Goal: Task Accomplishment & Management: Use online tool/utility

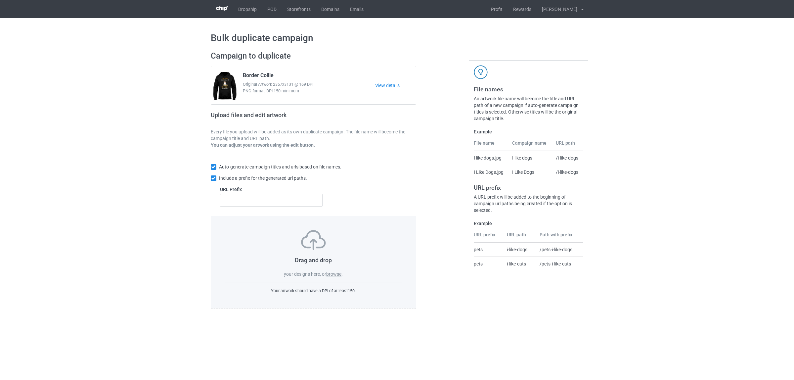
click at [335, 274] on label "browse" at bounding box center [333, 273] width 15 height 5
click at [0, 0] on input "browse" at bounding box center [0, 0] width 0 height 0
click at [718, 259] on div "Bulk duplicate campaign Campaign to duplicate Border Collie Original Artwork 23…" at bounding box center [397, 170] width 794 height 304
click at [335, 271] on label "browse" at bounding box center [333, 273] width 15 height 5
click at [0, 0] on input "browse" at bounding box center [0, 0] width 0 height 0
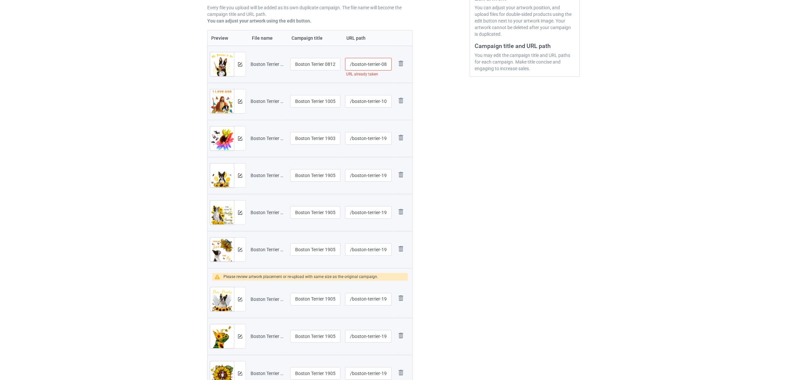
scroll to position [151, 0]
click at [401, 298] on img at bounding box center [401, 298] width 9 height 9
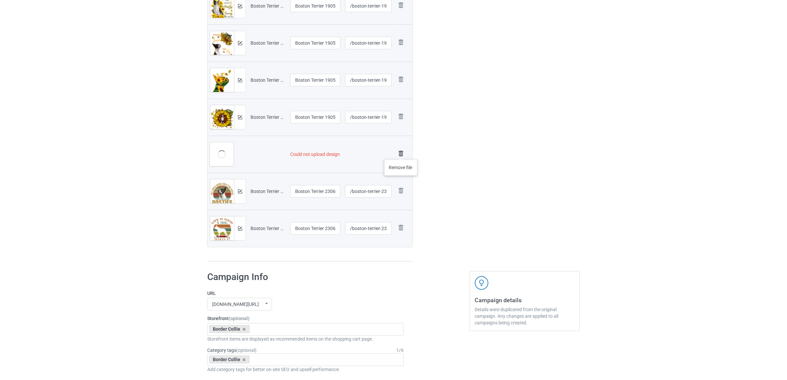
click at [401, 152] on img at bounding box center [401, 153] width 9 height 9
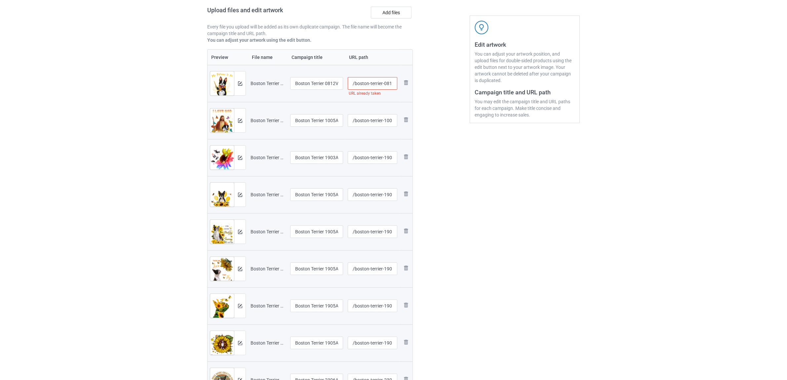
scroll to position [0, 0]
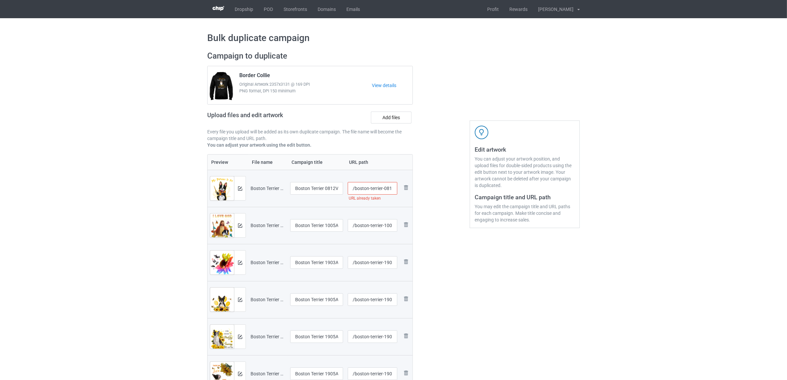
click at [388, 188] on input "/boston-terrier-0812-v-6" at bounding box center [373, 188] width 50 height 13
type input "/boston-terrier-08a12-v-6"
click at [516, 268] on div "Edit artwork You can adjust your artwork position, and upload files for double-…" at bounding box center [524, 302] width 119 height 513
drag, startPoint x: 326, startPoint y: 188, endPoint x: 351, endPoint y: 191, distance: 24.7
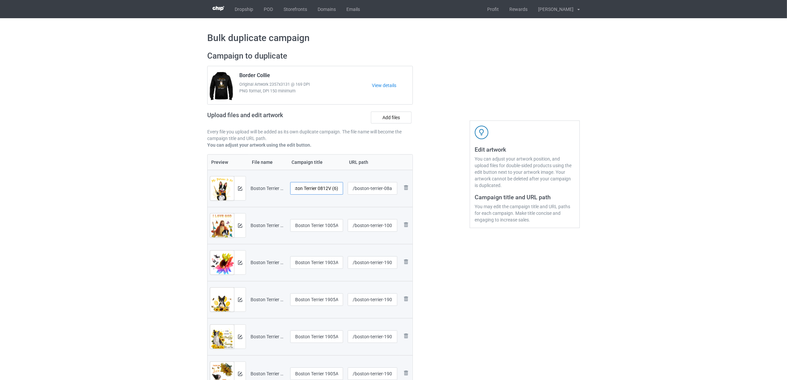
click at [351, 191] on tr "Preview and edit artwork Boston Terrier 0812V (6).png Boston Terrier 0812V (6) …" at bounding box center [310, 188] width 205 height 37
drag, startPoint x: 335, startPoint y: 189, endPoint x: 278, endPoint y: 186, distance: 56.3
click at [276, 186] on tr "Preview and edit artwork Boston Terrier 0812V (6).png Boston Terrier /boston-te…" at bounding box center [310, 188] width 205 height 37
type input "Boston Terrier"
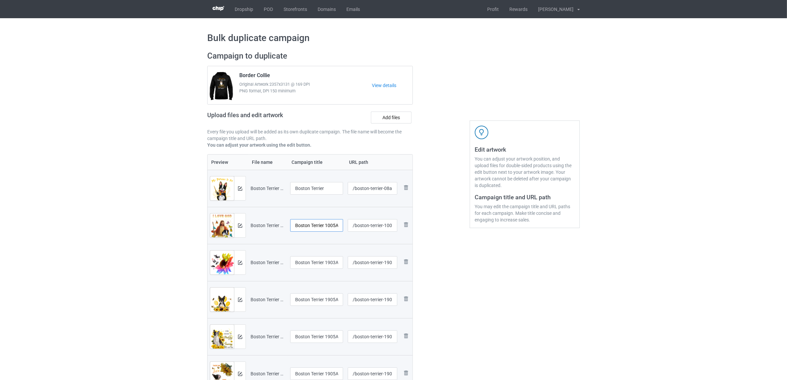
click at [319, 224] on input "Boston Terrier 1005A (3)" at bounding box center [316, 225] width 53 height 13
paste input "text"
type input "Boston Terrier"
click at [322, 263] on input "Boston Terrier 1903A (1)" at bounding box center [316, 262] width 53 height 13
paste input "text"
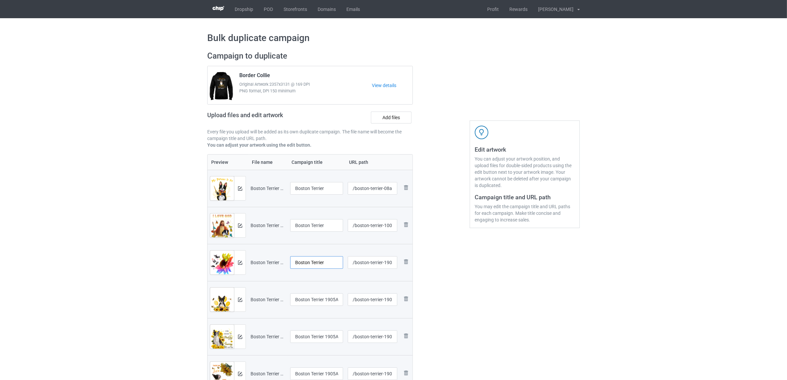
type input "Boston Terrier"
click at [325, 301] on input "Boston Terrier 1905A (1)" at bounding box center [316, 299] width 53 height 13
paste input "text"
type input "Boston Terrier"
click at [323, 338] on input "Boston Terrier 1905A (2)" at bounding box center [316, 336] width 53 height 13
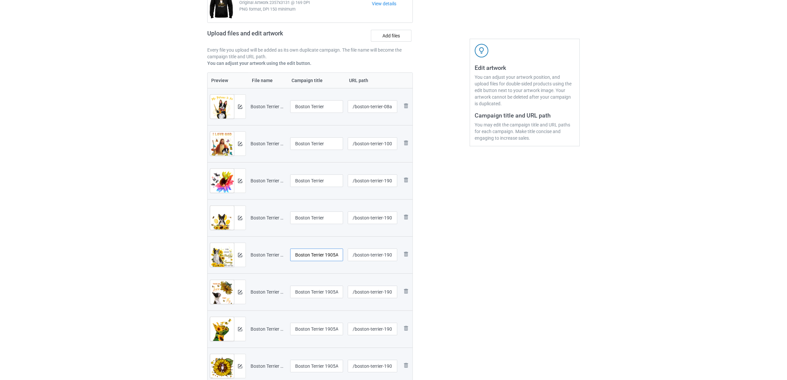
scroll to position [83, 0]
paste input "text"
type input "Boston Terrier"
click at [315, 290] on input "Boston Terrier 1905A (3)" at bounding box center [316, 290] width 53 height 13
paste input "text"
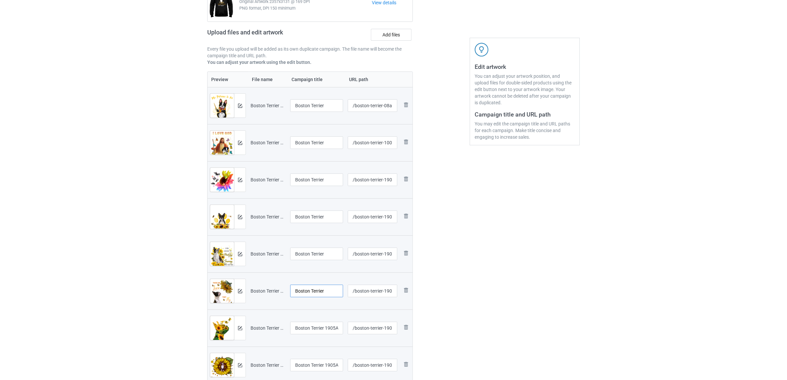
type input "Boston Terrier"
click at [318, 333] on input "Boston Terrier 1905A (5)" at bounding box center [316, 327] width 53 height 13
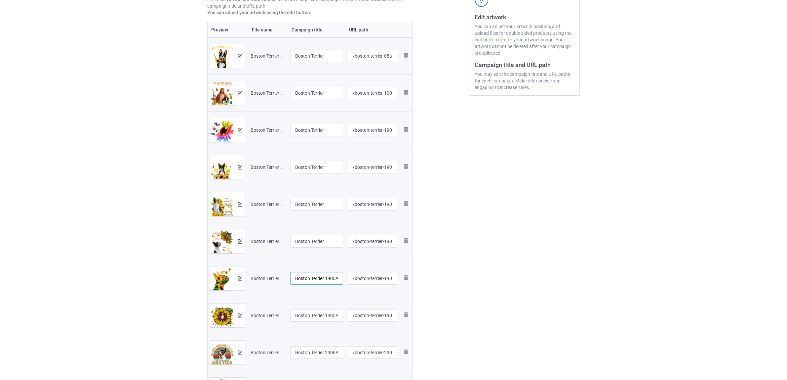
scroll to position [207, 0]
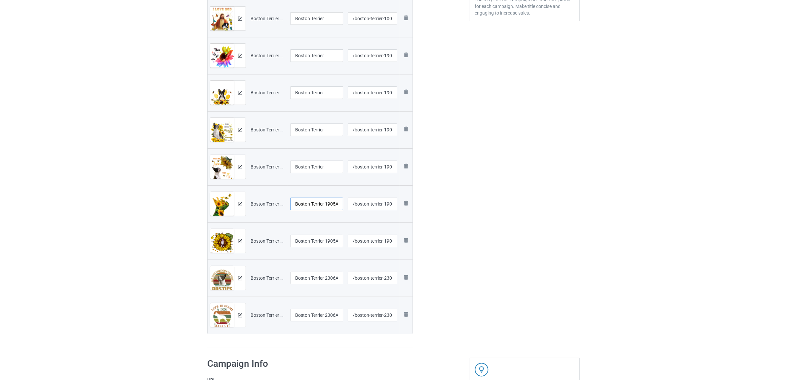
paste input "text"
type input "Boston Terrier"
click at [311, 241] on input "Boston Terrier 1905A (6)" at bounding box center [316, 240] width 53 height 13
paste input "text"
type input "Boston Terrier"
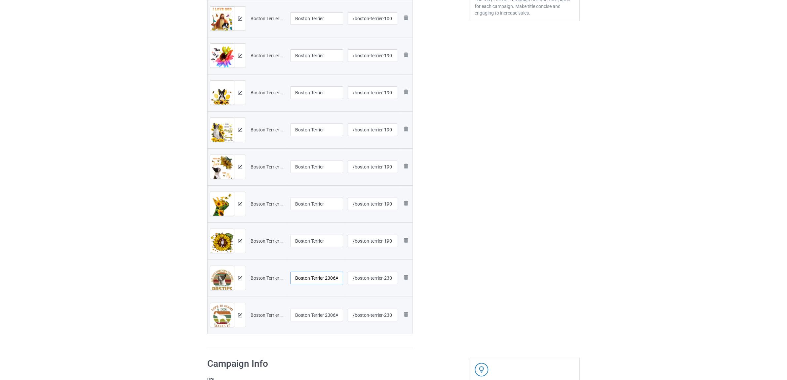
click at [313, 280] on input "Boston Terrier 2306A (4)" at bounding box center [316, 278] width 53 height 13
paste input "text"
type input "Boston Terrier"
click at [318, 314] on input "Boston Terrier 2306A (5)" at bounding box center [316, 315] width 53 height 13
paste input "text"
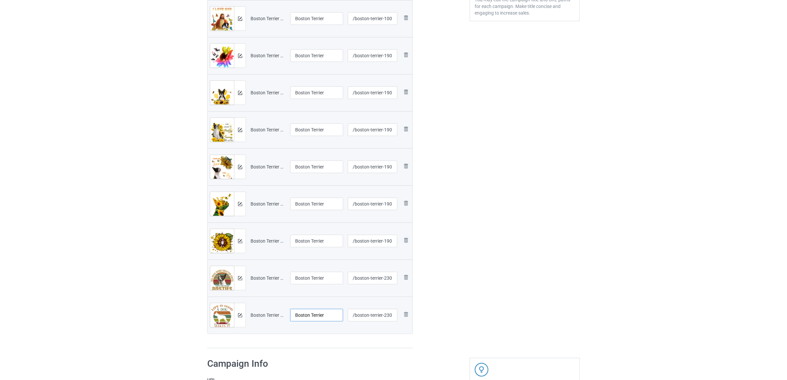
type input "Boston Terrier"
click at [321, 333] on td "Boston Terrier" at bounding box center [317, 314] width 58 height 37
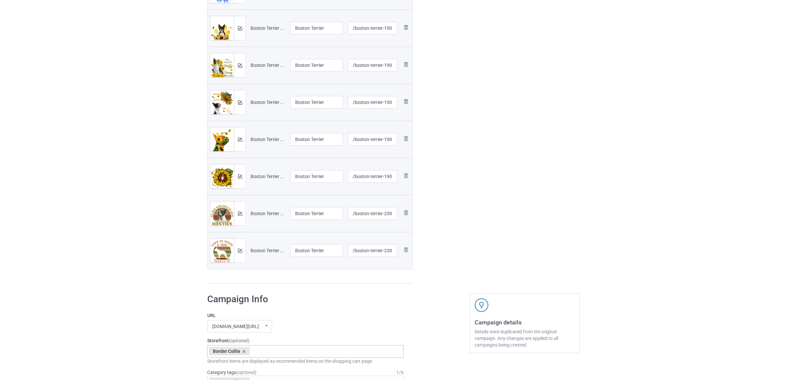
scroll to position [331, 0]
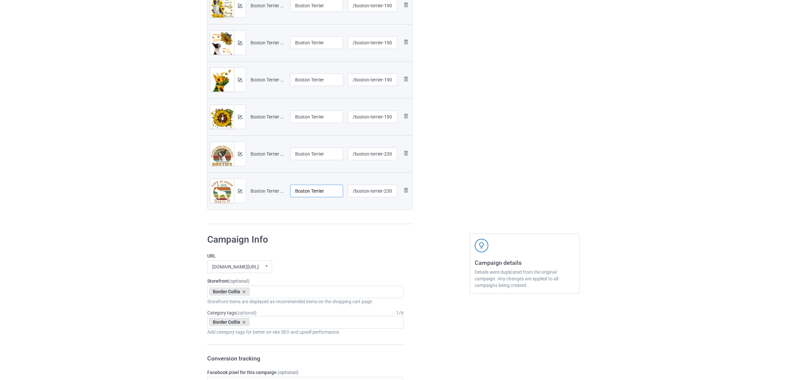
drag, startPoint x: 309, startPoint y: 193, endPoint x: 287, endPoint y: 192, distance: 22.2
click at [287, 192] on tr "Preview and edit artwork Boston Terrier 2306A (5).png Boston Terrier /boston-te…" at bounding box center [310, 190] width 205 height 37
click at [244, 291] on icon at bounding box center [244, 291] width 3 height 4
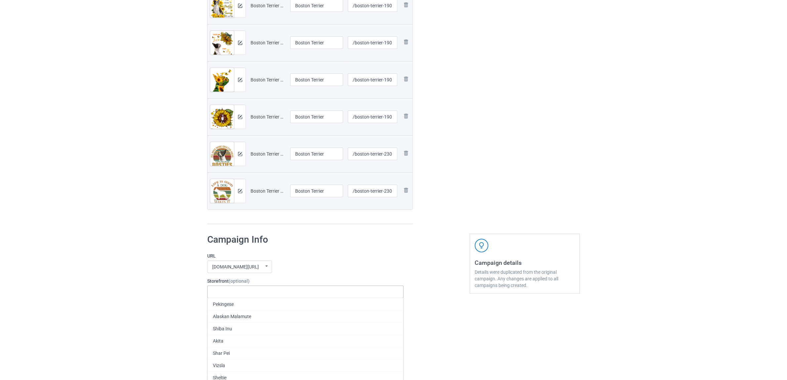
paste input "[GEOGRAPHIC_DATA]"
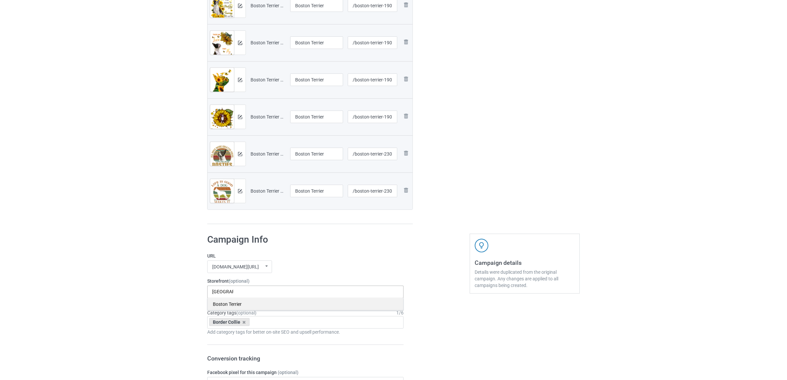
type input "[GEOGRAPHIC_DATA]"
click at [225, 303] on div "Boston Terrier" at bounding box center [306, 304] width 196 height 12
click at [245, 323] on icon at bounding box center [244, 322] width 3 height 4
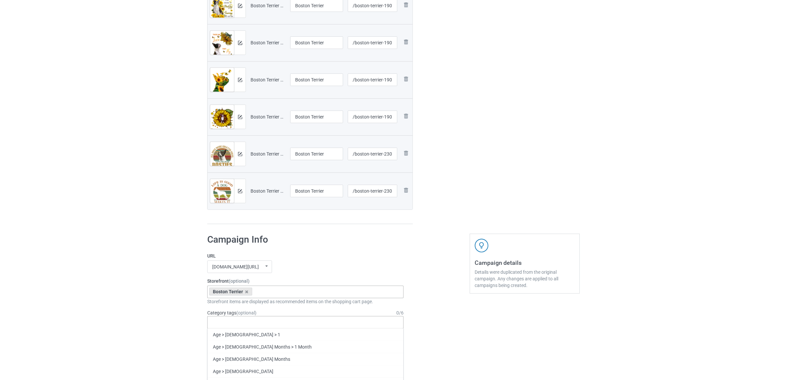
paste input "[GEOGRAPHIC_DATA]"
type input "[GEOGRAPHIC_DATA]"
click at [227, 357] on div "Boston Terrier" at bounding box center [306, 359] width 196 height 12
click at [138, 301] on div "Bulk duplicate campaign Campaign to duplicate Border Collie Original Artwork 23…" at bounding box center [393, 265] width 787 height 1157
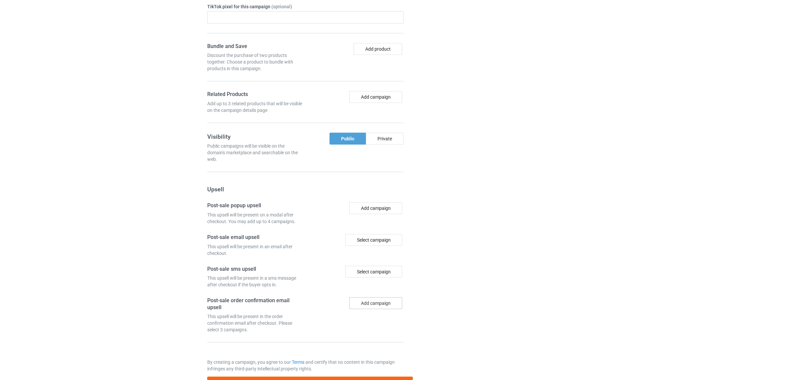
scroll to position [798, 0]
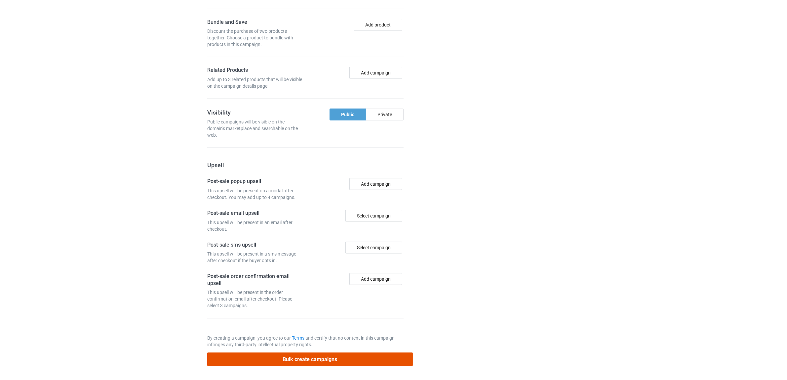
click at [320, 357] on button "Bulk create campaigns" at bounding box center [310, 359] width 206 height 14
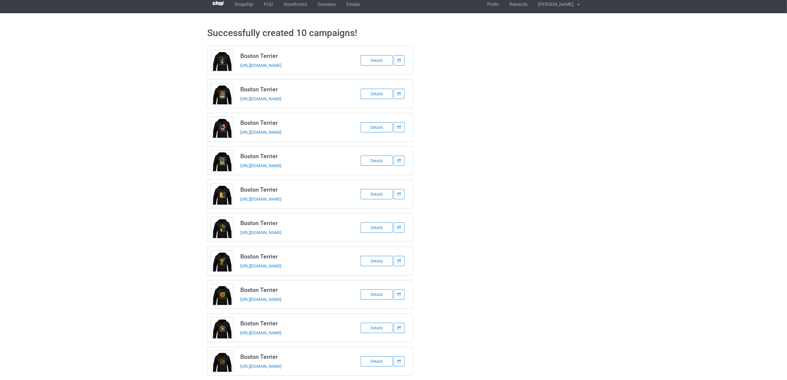
scroll to position [0, 0]
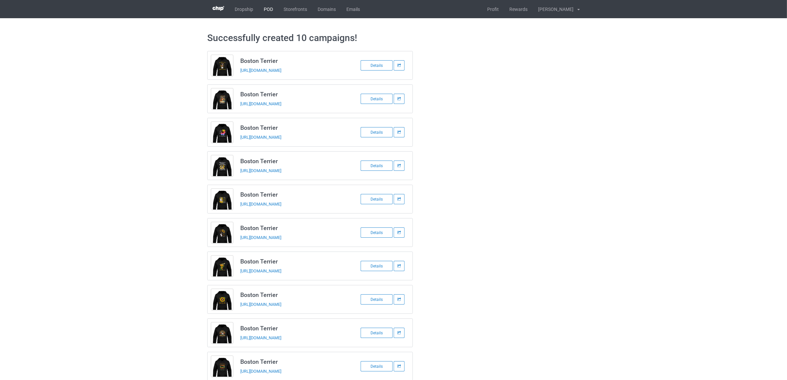
click at [266, 7] on link "POD" at bounding box center [269, 9] width 20 height 18
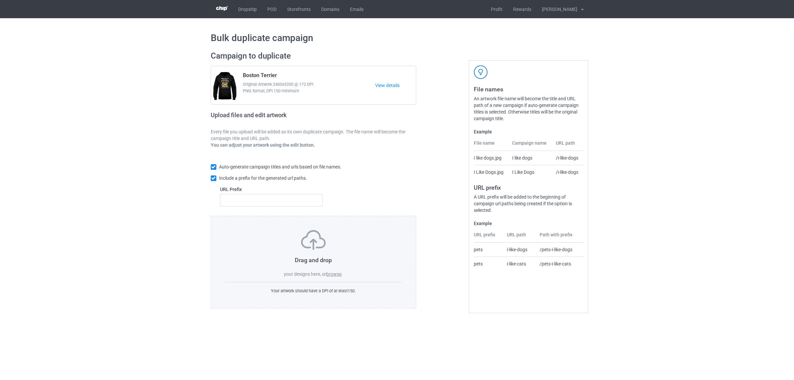
click at [333, 275] on label "browse" at bounding box center [333, 273] width 15 height 5
click at [0, 0] on input "browse" at bounding box center [0, 0] width 0 height 0
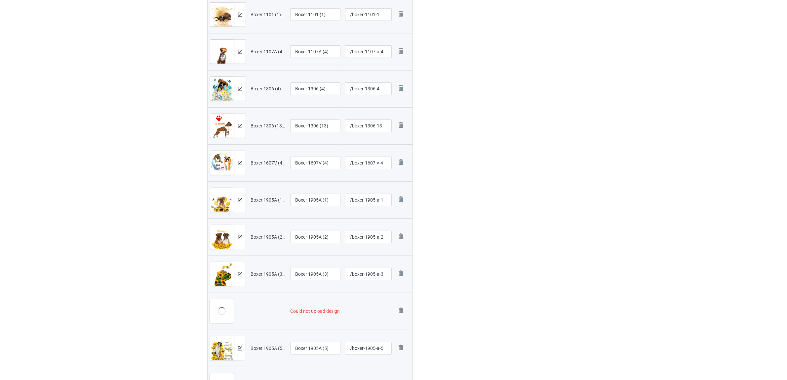
scroll to position [413, 0]
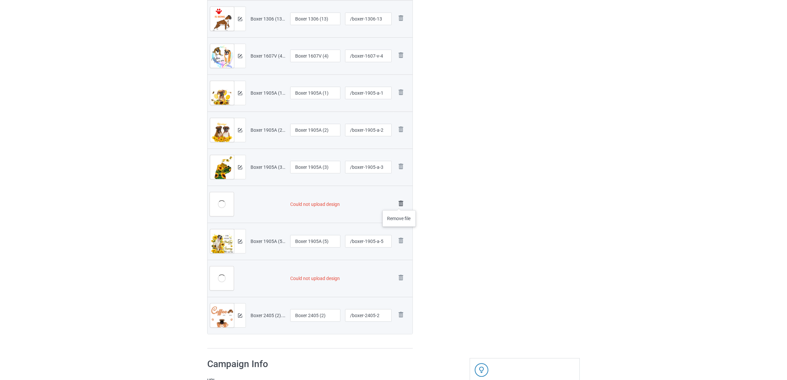
click at [400, 203] on img at bounding box center [401, 203] width 9 height 9
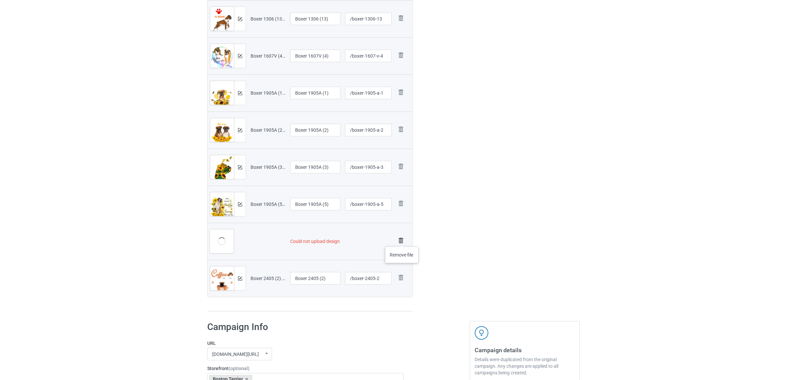
click at [402, 240] on img at bounding box center [401, 240] width 9 height 9
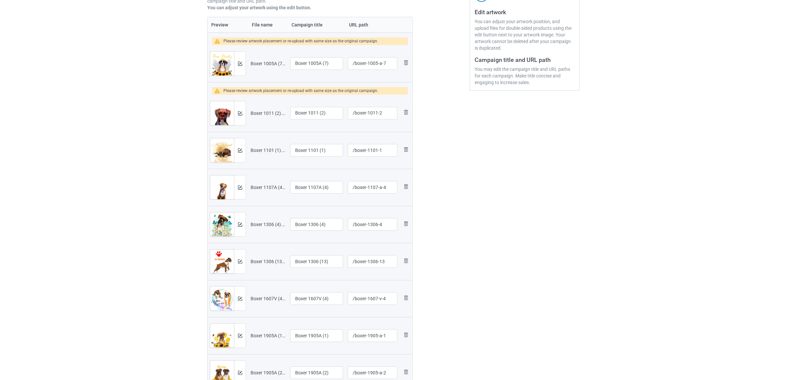
scroll to position [131, 0]
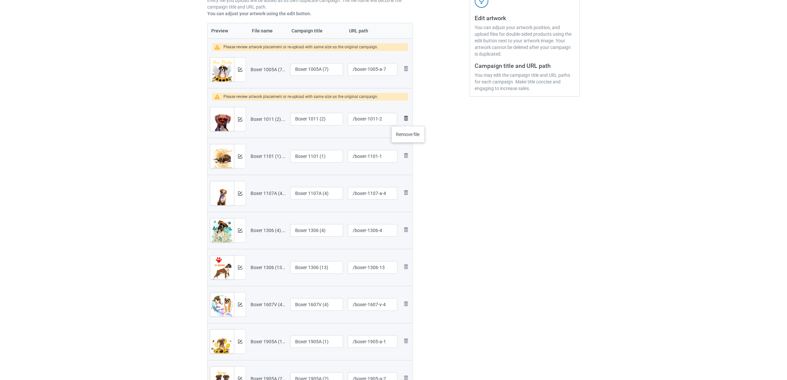
click at [408, 119] on img at bounding box center [406, 118] width 8 height 8
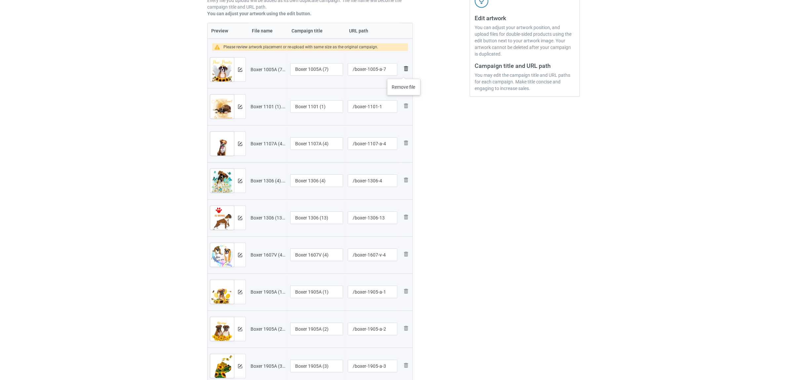
click at [404, 71] on img at bounding box center [406, 68] width 8 height 8
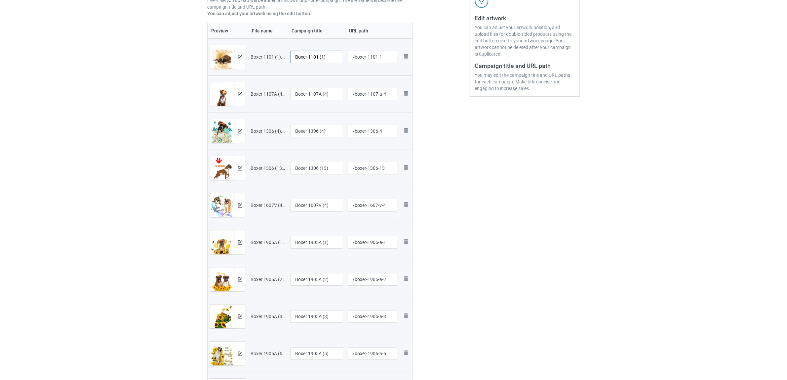
drag, startPoint x: 309, startPoint y: 55, endPoint x: 359, endPoint y: 57, distance: 49.7
click at [359, 57] on tr "Preview and edit artwork Boxer 1101 (1).png Boxer 1101 (1) /boxer-1101-1 Remove…" at bounding box center [310, 56] width 205 height 37
click at [294, 56] on input "Boxer" at bounding box center [316, 57] width 53 height 13
click at [304, 55] on input "Boxer" at bounding box center [316, 57] width 53 height 13
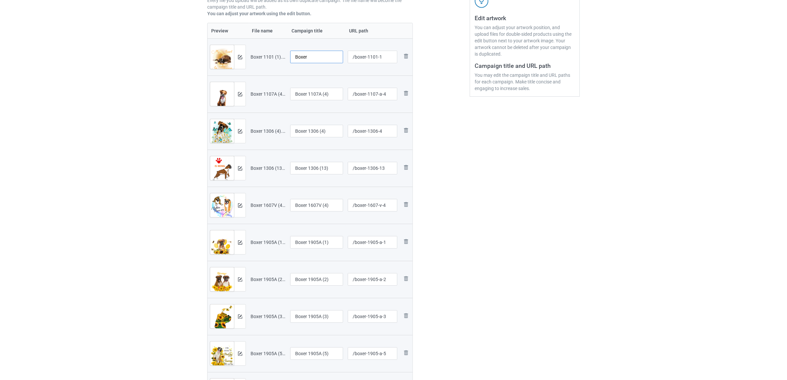
type input "Boxer"
click at [325, 96] on input "Boxer 1107A (4)" at bounding box center [316, 94] width 53 height 13
paste input "text"
type input "Boxer"
click at [320, 131] on input "Boxer 1306 (4)" at bounding box center [316, 131] width 53 height 13
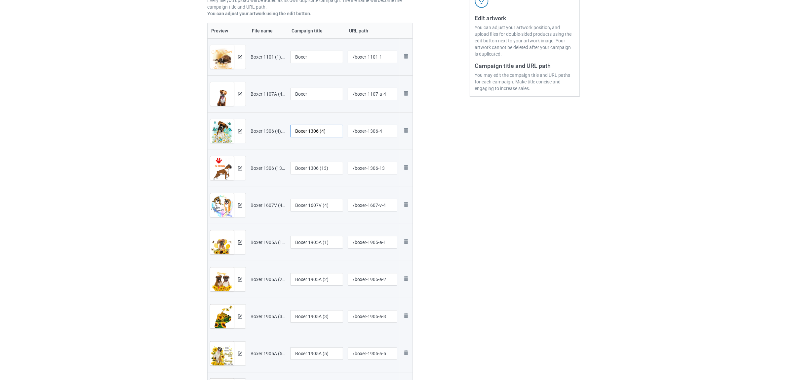
paste input "text"
type input "Boxer"
click at [318, 166] on input "Boxer 1306 (13)" at bounding box center [316, 168] width 53 height 13
paste input "text"
type input "Boxer"
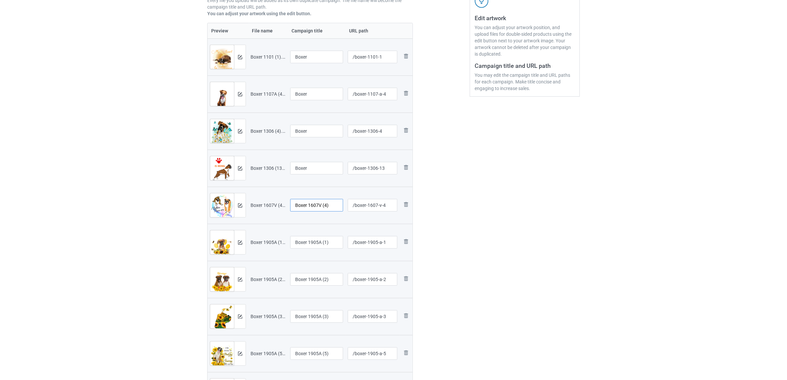
click at [318, 200] on input "Boxer 1607V (4)" at bounding box center [316, 205] width 53 height 13
paste input "text"
type input "Boxer"
click at [315, 244] on input "Boxer 1905A (1)" at bounding box center [316, 242] width 53 height 13
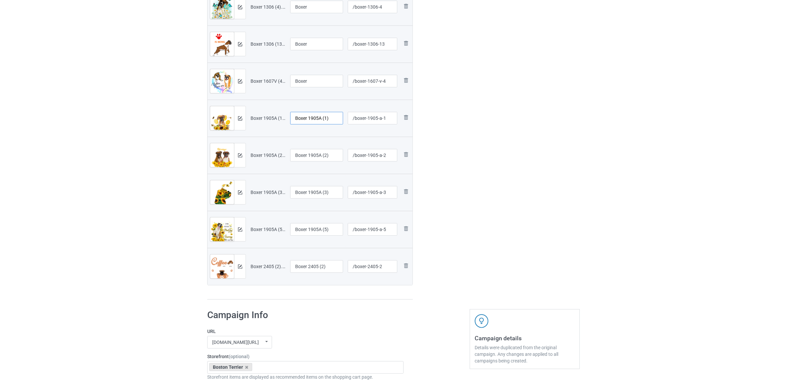
paste input "text"
type input "Boxer"
click at [319, 162] on div at bounding box center [316, 163] width 53 height 4
click at [319, 151] on input "Boxer 1905A (2)" at bounding box center [316, 155] width 53 height 13
paste input "text"
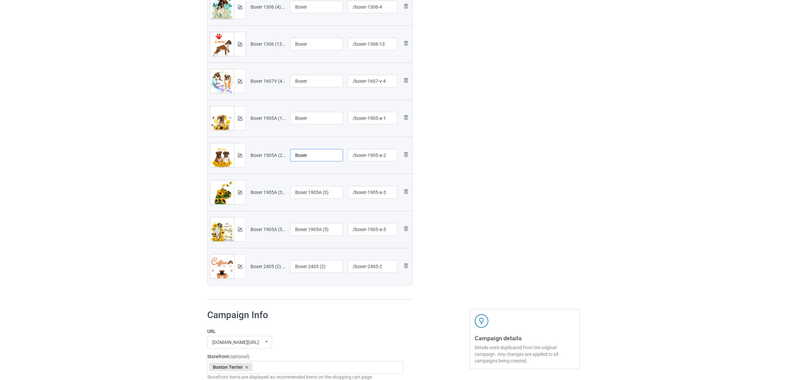
type input "Boxer"
click at [312, 197] on input "Boxer 1905A (3)" at bounding box center [316, 192] width 53 height 13
paste input "text"
type input "Boxer"
click at [315, 234] on input "Boxer 1905A (5)" at bounding box center [316, 229] width 53 height 13
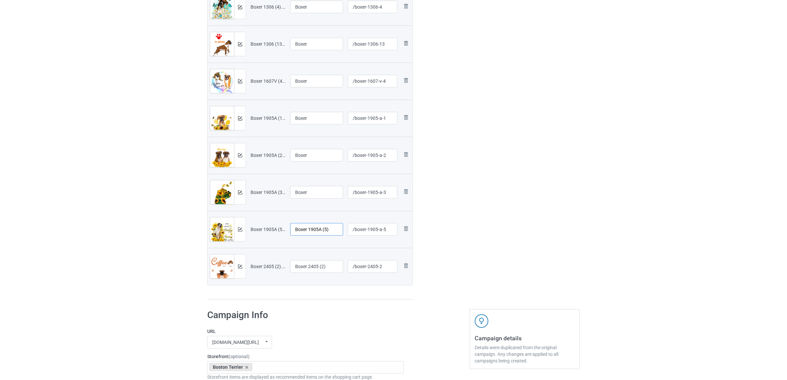
paste input "text"
type input "Boxer"
click at [315, 265] on input "Boxer 2405 (2)" at bounding box center [316, 266] width 53 height 13
paste input "text"
type input "Boxer"
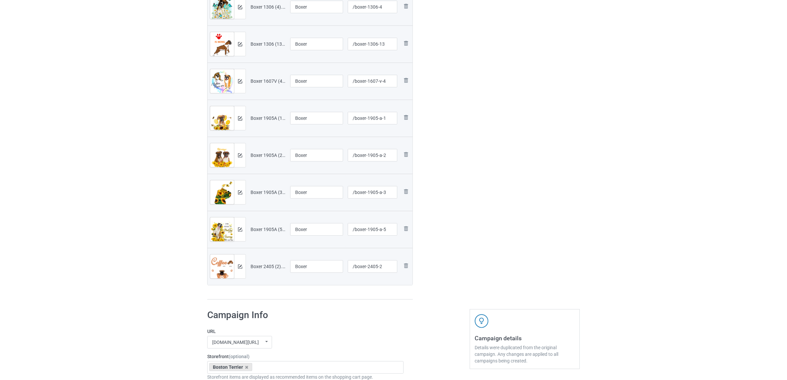
click at [322, 300] on div "Campaign to duplicate Boston Terrier Original Artwork 2400x3200 @ 172 DPI PNG f…" at bounding box center [310, 47] width 215 height 513
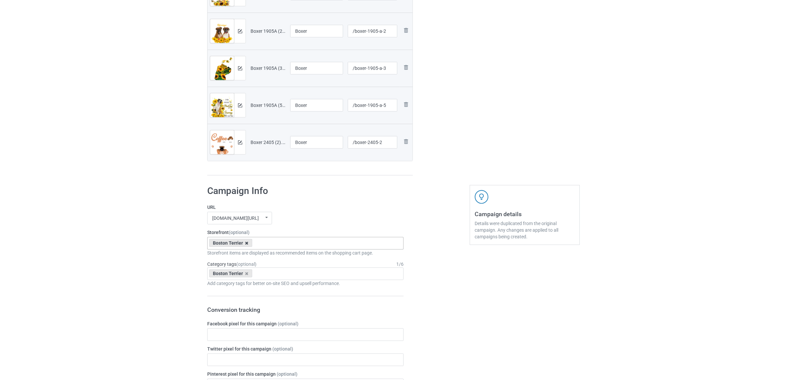
click at [246, 244] on icon at bounding box center [246, 243] width 3 height 4
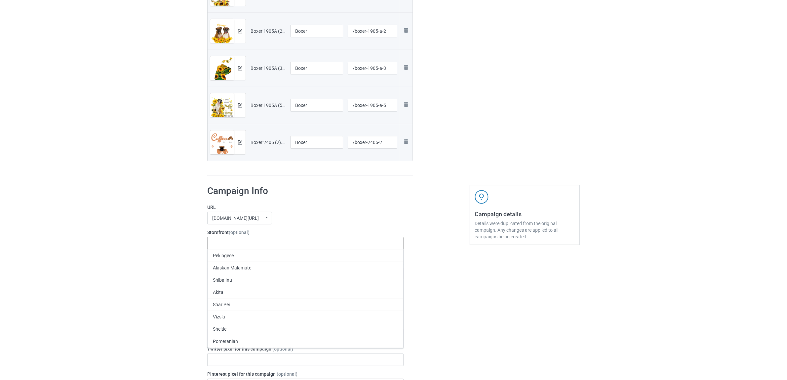
paste input "Boxer"
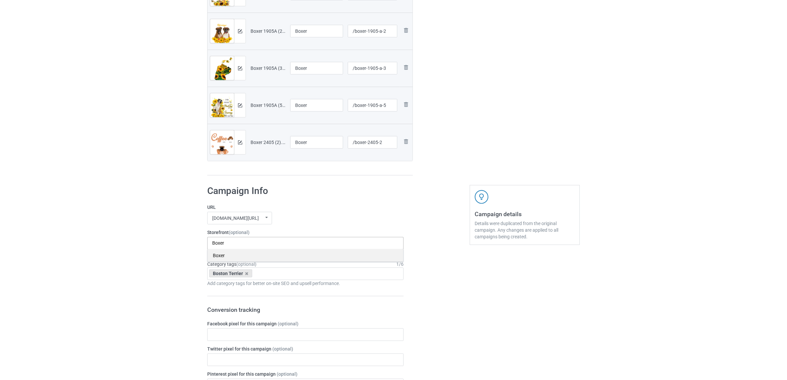
type input "Boxer"
click at [224, 257] on div "Boxer" at bounding box center [306, 255] width 196 height 12
click at [246, 273] on icon at bounding box center [246, 273] width 3 height 4
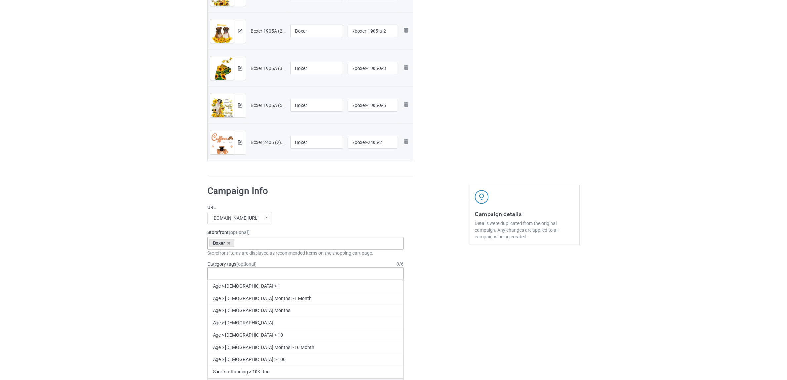
paste input "Boxer"
type input "Boxer"
click at [222, 298] on div "Boxer" at bounding box center [306, 298] width 196 height 12
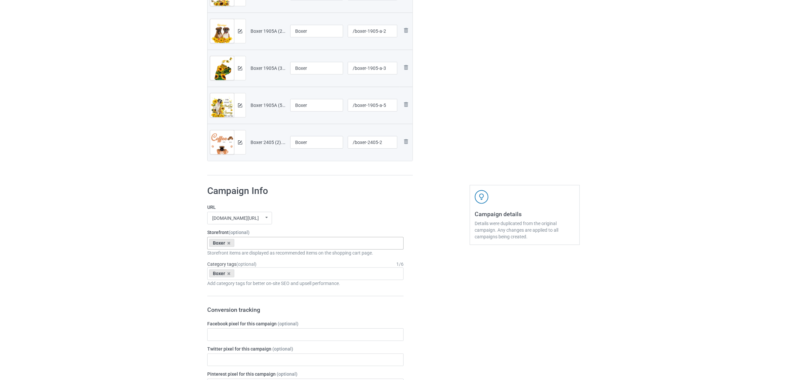
click at [137, 272] on div "Bulk duplicate campaign Campaign to duplicate Boston Terrier Original Artwork 2…" at bounding box center [393, 217] width 787 height 1157
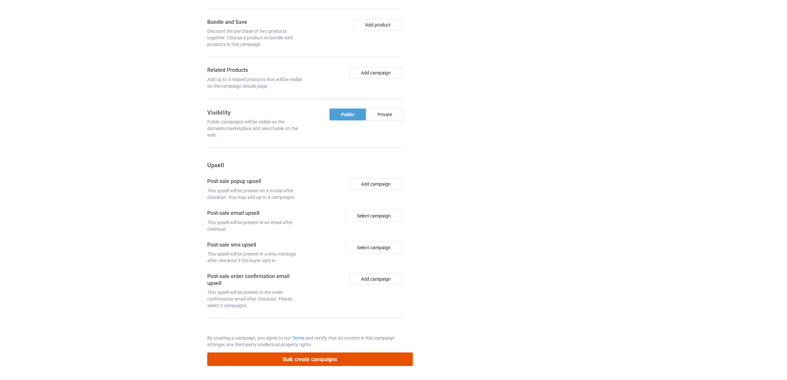
click at [330, 358] on button "Bulk create campaigns" at bounding box center [310, 359] width 206 height 14
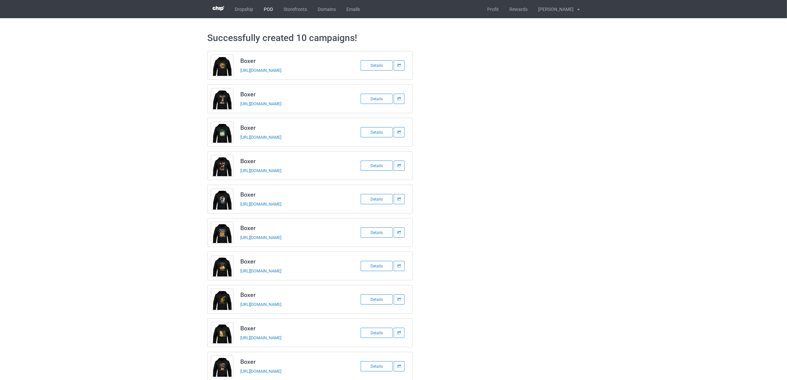
click at [267, 7] on link "POD" at bounding box center [269, 9] width 20 height 18
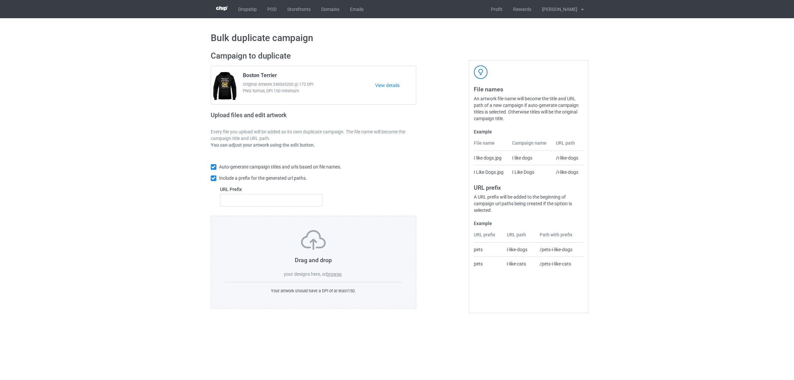
click at [334, 272] on label "browse" at bounding box center [333, 273] width 15 height 5
click at [0, 0] on input "browse" at bounding box center [0, 0] width 0 height 0
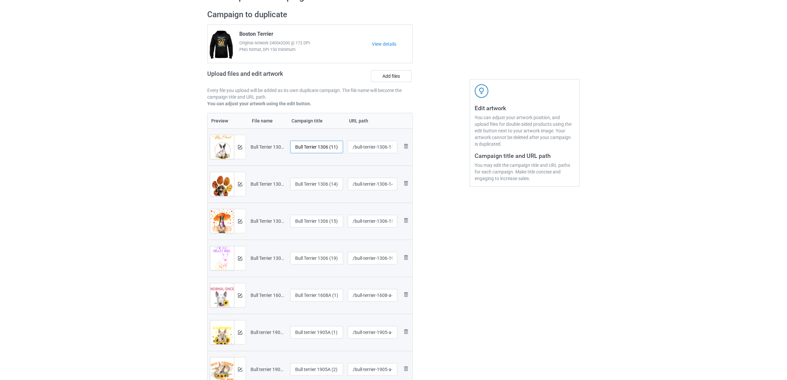
scroll to position [0, 0]
drag, startPoint x: 318, startPoint y: 146, endPoint x: 342, endPoint y: 146, distance: 23.5
click at [342, 146] on input "Bull Terrier 1306 (11)" at bounding box center [316, 147] width 53 height 13
drag, startPoint x: 330, startPoint y: 147, endPoint x: 269, endPoint y: 142, distance: 61.7
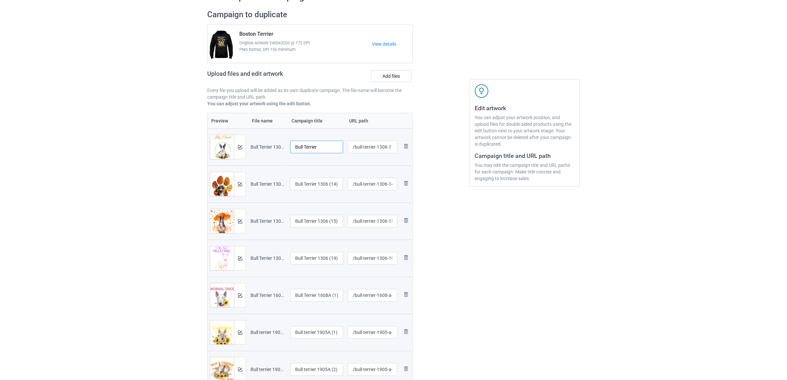
click at [269, 142] on tr "Preview and edit artwork Bull Terrier 1306 (11).png Bull Terrier /bull-terrier-…" at bounding box center [310, 146] width 205 height 37
type input "Bull Terrier"
click at [322, 184] on input "Bull Terrier 1306 (14)" at bounding box center [316, 184] width 53 height 13
paste input "text"
type input "Bull Terrier"
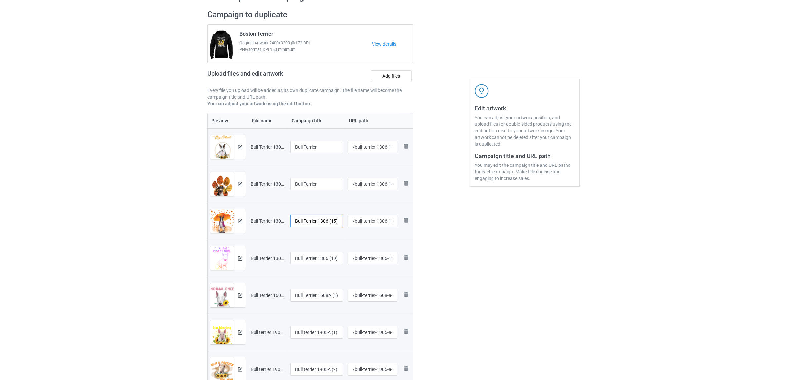
click at [321, 224] on input "Bull Terrier 1306 (15)" at bounding box center [316, 221] width 53 height 13
paste input "text"
type input "Bull Terrier"
click at [323, 264] on input "Bull Terrier 1306 (19)" at bounding box center [316, 258] width 53 height 13
paste input "text"
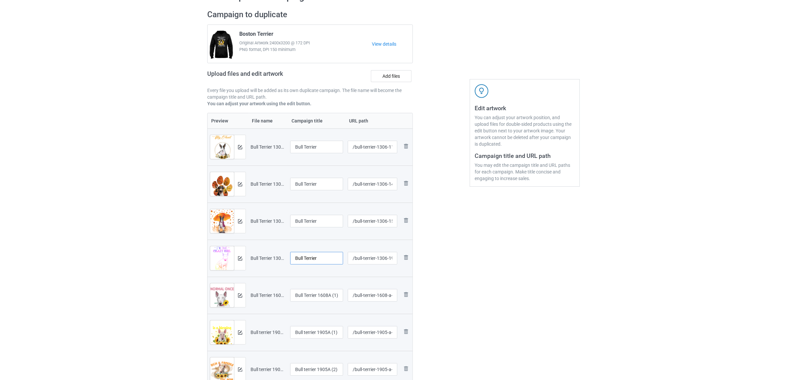
type input "Bull Terrier"
click at [319, 299] on input "Bull Terrier 1608A (1)" at bounding box center [316, 295] width 53 height 13
paste input "text"
type input "Bull Terrier"
click at [314, 334] on input "Bull terrier 1905A (1)" at bounding box center [316, 332] width 53 height 13
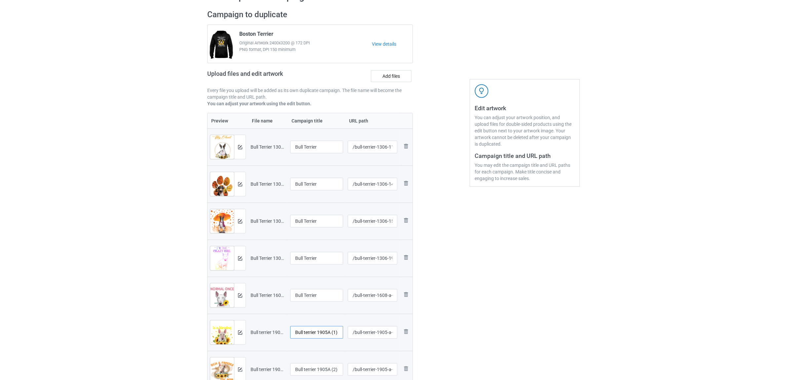
paste input "Terrier"
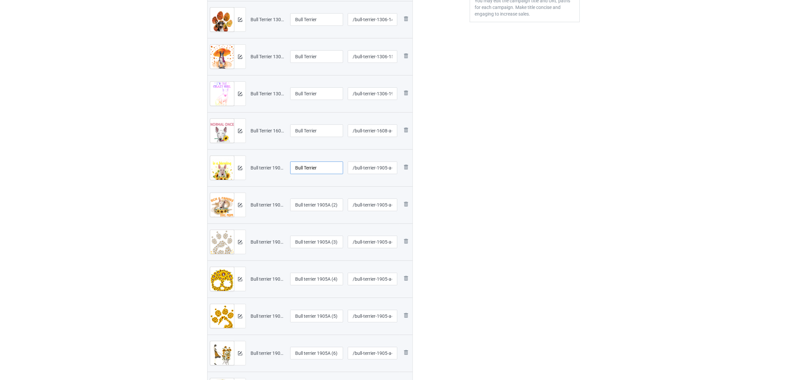
scroll to position [207, 0]
type input "Bull Terrier"
click at [311, 197] on td "Bull terrier 1905A (2)" at bounding box center [317, 203] width 58 height 37
click at [314, 208] on input "Bull terrier 1905A (2)" at bounding box center [316, 203] width 53 height 13
paste input "Terrier"
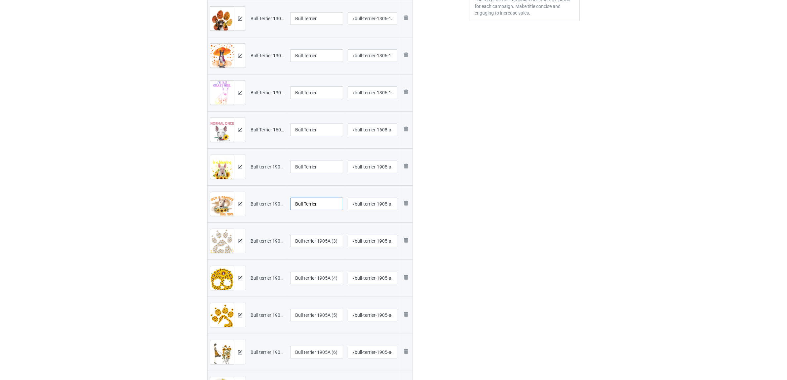
type input "Bull Terrier"
click at [315, 238] on input "Bull terrier 1905A (3)" at bounding box center [316, 240] width 53 height 13
paste input "Terrier"
type input "Bull Terrier"
click at [322, 281] on input "Bull terrier 1905A (4)" at bounding box center [316, 278] width 53 height 13
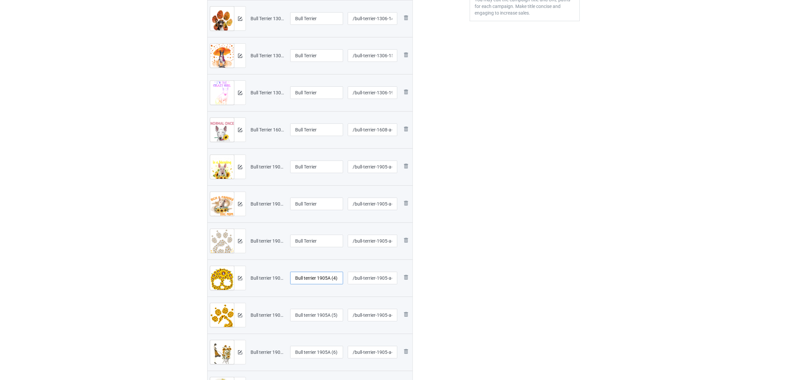
paste input "Terrier"
type input "Bull Terrier"
click at [323, 314] on input "Bull terrier 1905A (5)" at bounding box center [316, 315] width 53 height 13
paste input "Terrier"
type input "Bull Terrier"
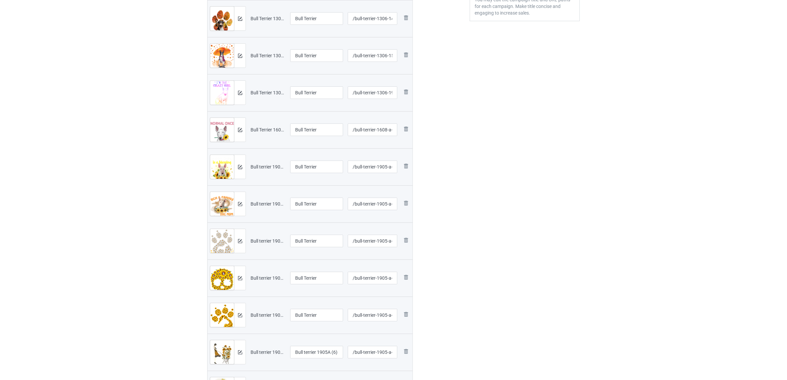
click at [541, 284] on div "Edit artwork You can adjust your artwork position, and upload files for double-…" at bounding box center [524, 133] width 119 height 587
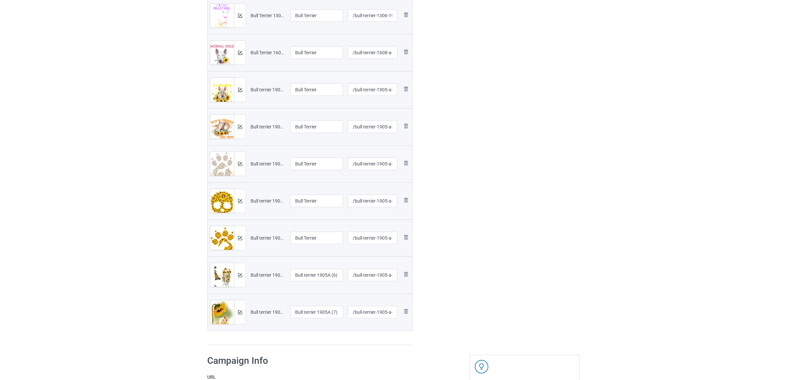
scroll to position [331, 0]
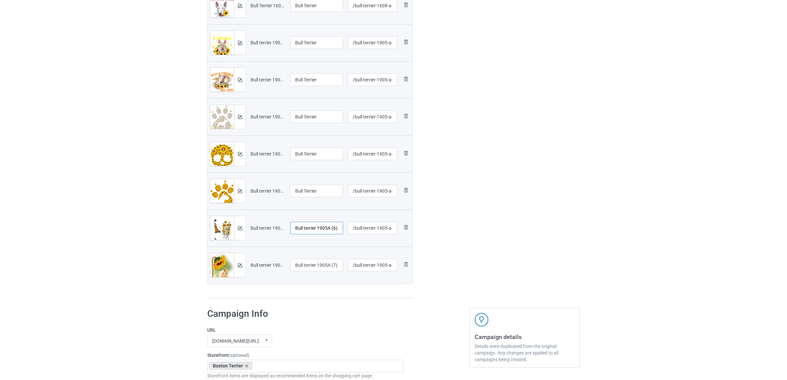
click at [318, 226] on input "Bull terrier 1905A (6)" at bounding box center [316, 228] width 53 height 13
paste input "Terrier"
type input "Bull Terrier"
click at [326, 271] on input "Bull terrier 1905A (7)" at bounding box center [316, 265] width 53 height 13
paste input "Terrier"
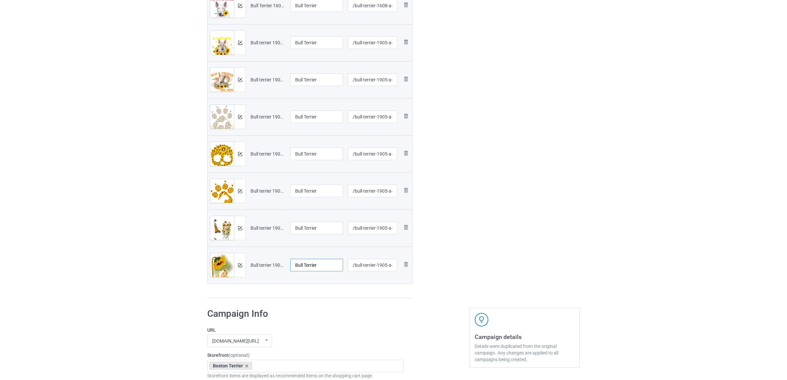
type input "Bull Terrier"
click at [354, 313] on h1 "Campaign Info" at bounding box center [305, 314] width 196 height 12
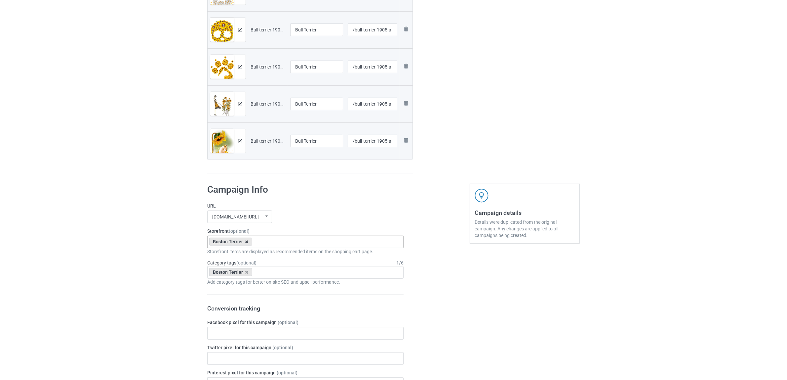
click at [246, 242] on icon at bounding box center [246, 241] width 3 height 4
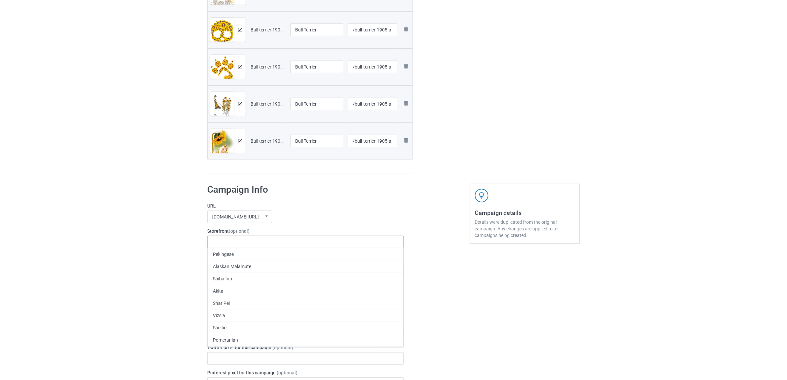
paste input "Bull Terrier"
type input "Bull Terrier"
click at [225, 255] on div "Bull Terrier" at bounding box center [306, 254] width 196 height 12
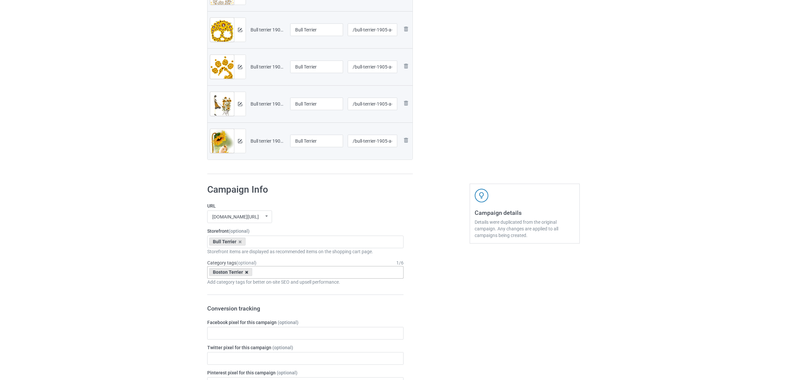
click at [247, 272] on icon at bounding box center [246, 272] width 3 height 4
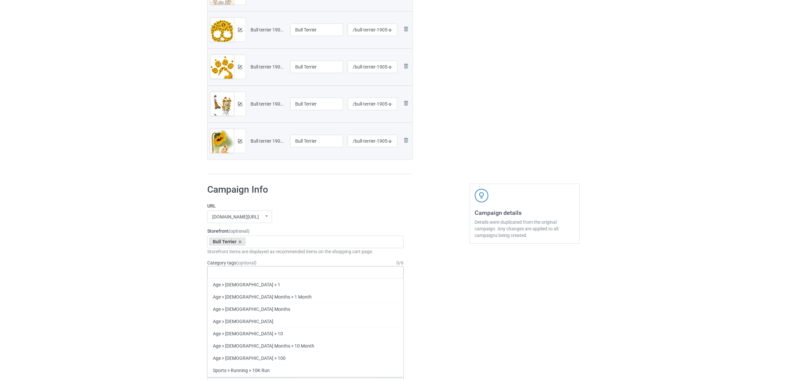
paste input "Bull Terrier"
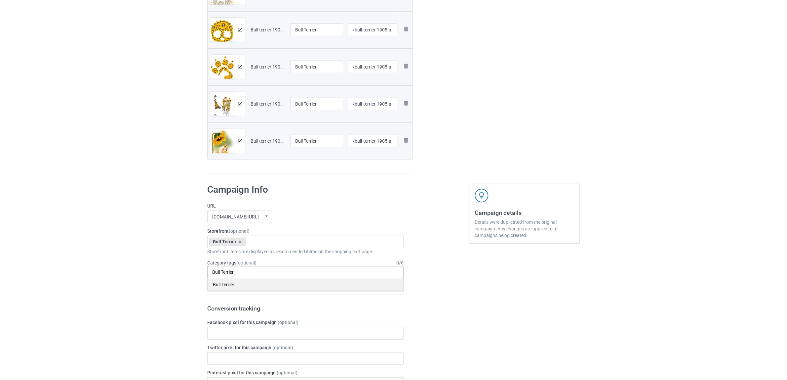
type input "Bull Terrier"
click at [227, 284] on div "Bull Terrier" at bounding box center [306, 284] width 196 height 12
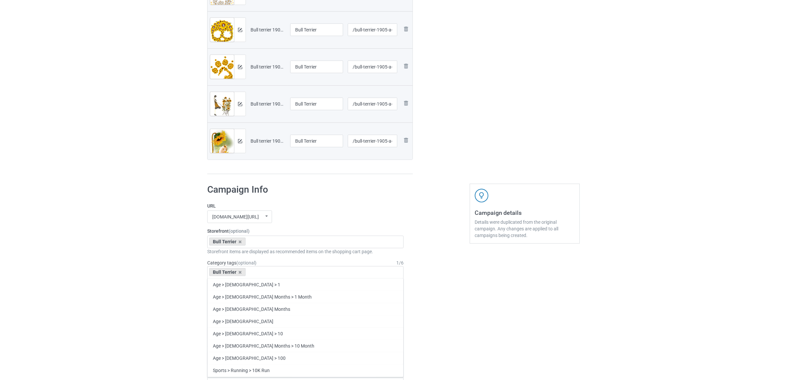
click at [144, 268] on div "Bulk duplicate campaign Campaign to duplicate Boston Terrier Original Artwork 2…" at bounding box center [393, 178] width 787 height 1231
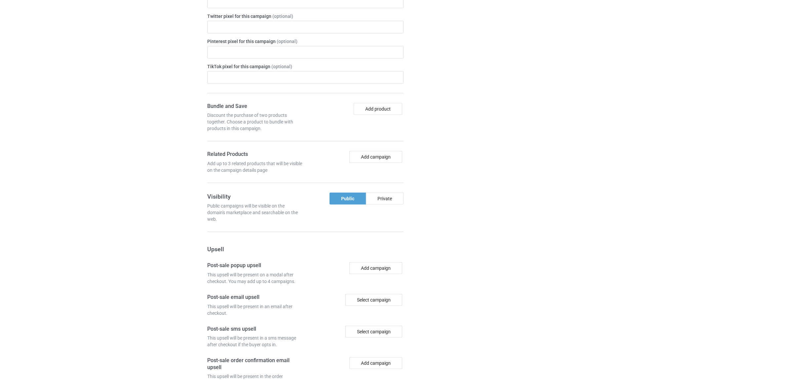
scroll to position [872, 0]
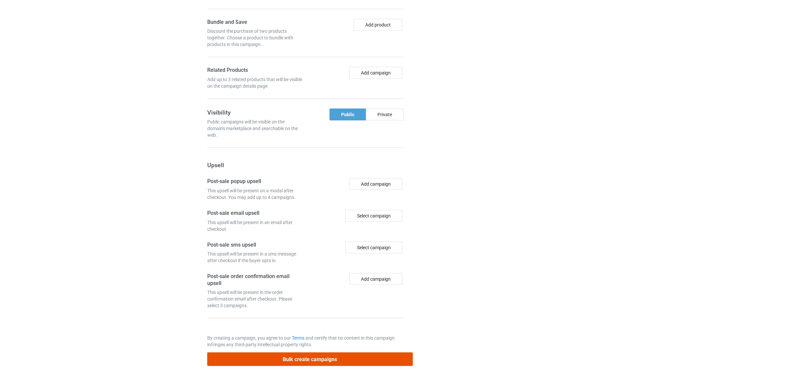
click at [300, 361] on button "Bulk create campaigns" at bounding box center [310, 359] width 206 height 14
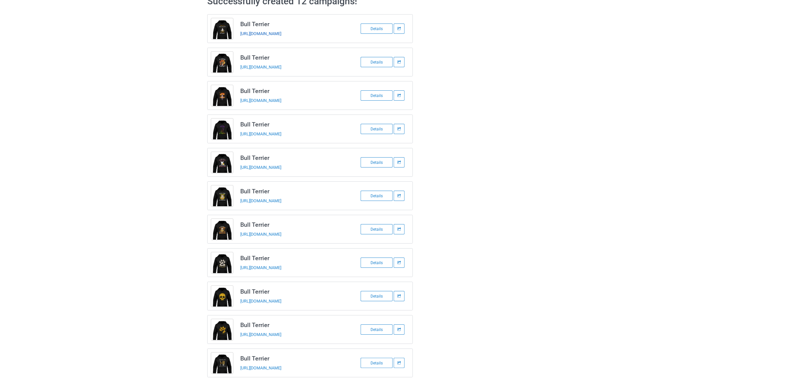
scroll to position [0, 0]
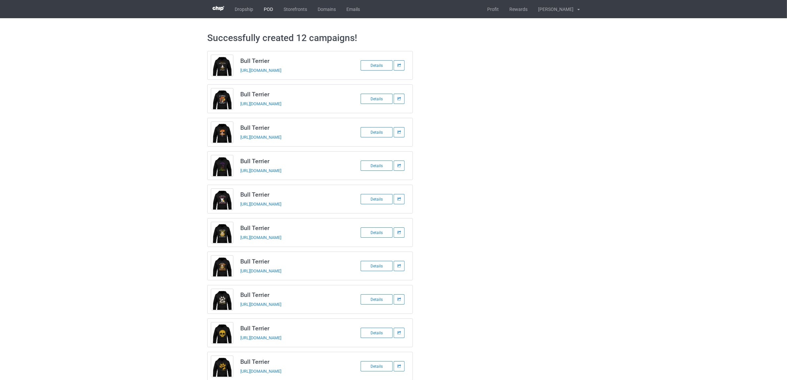
click at [270, 8] on link "POD" at bounding box center [269, 9] width 20 height 18
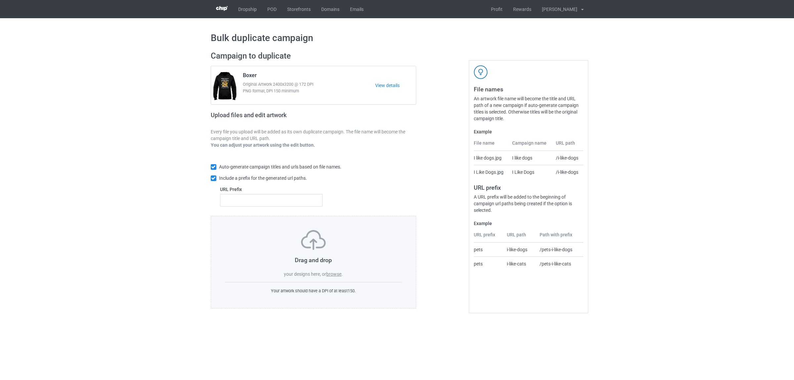
click at [335, 272] on label "browse" at bounding box center [333, 273] width 15 height 5
click at [0, 0] on input "browse" at bounding box center [0, 0] width 0 height 0
click at [329, 274] on label "browse" at bounding box center [333, 273] width 15 height 5
click at [0, 0] on input "browse" at bounding box center [0, 0] width 0 height 0
